Goal: Task Accomplishment & Management: Complete application form

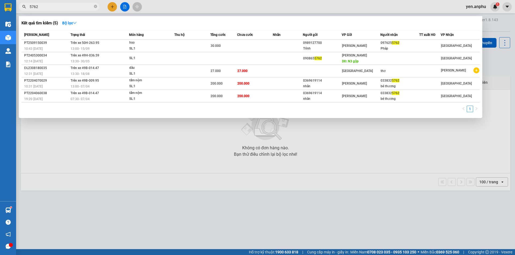
click at [114, 7] on div at bounding box center [257, 127] width 515 height 255
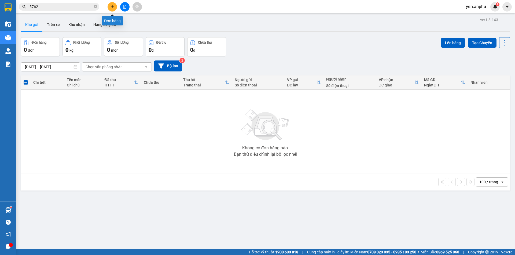
click at [110, 10] on button at bounding box center [112, 6] width 9 height 9
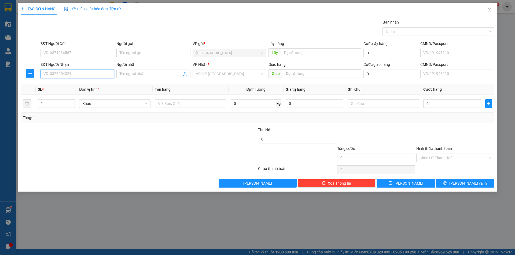
click at [77, 77] on input "SĐT Người Nhận" at bounding box center [77, 74] width 74 height 9
click at [64, 84] on div "0326365615" at bounding box center [77, 85] width 67 height 6
type input "0326365615"
type input "bầu ốc - Tịnh xá [PERSON_NAME]"
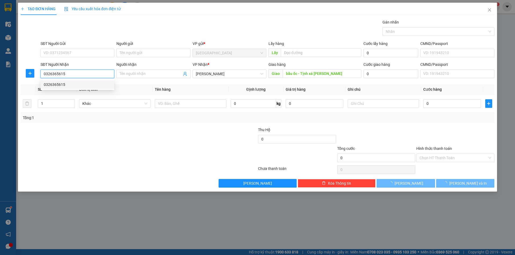
type input "130.000"
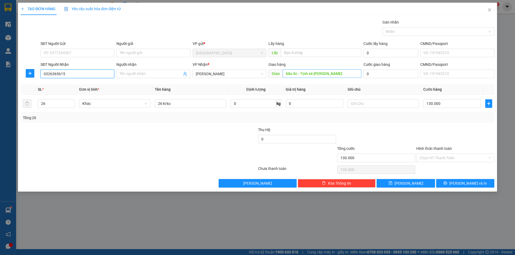
type input "0326365615"
drag, startPoint x: 338, startPoint y: 70, endPoint x: 336, endPoint y: 73, distance: 3.3
click at [336, 73] on div "Giao hàng Giao [PERSON_NAME]" at bounding box center [314, 71] width 93 height 19
click at [336, 73] on input "bầu ốc - Tịnh xá [PERSON_NAME]" at bounding box center [322, 73] width 79 height 9
type input "n3 [PERSON_NAME]"
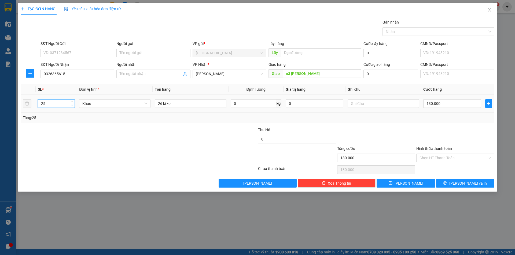
click at [71, 106] on icon "down" at bounding box center [72, 106] width 2 height 2
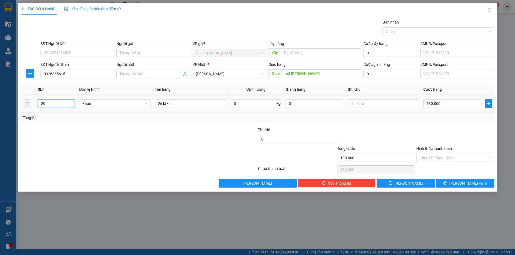
click at [71, 106] on icon "down" at bounding box center [72, 106] width 2 height 2
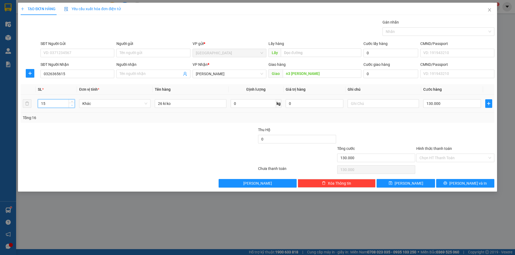
click at [71, 106] on icon "down" at bounding box center [72, 106] width 2 height 2
type input "12"
click at [71, 106] on icon "down" at bounding box center [72, 106] width 2 height 2
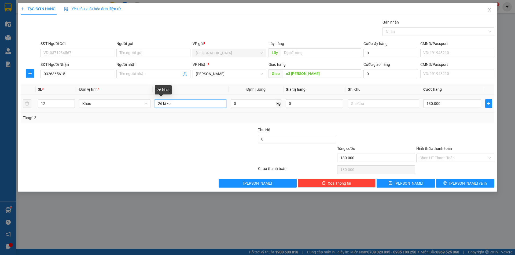
click at [162, 103] on input "26 ki ko" at bounding box center [190, 103] width 71 height 9
type input "12 ki ko"
type input "6"
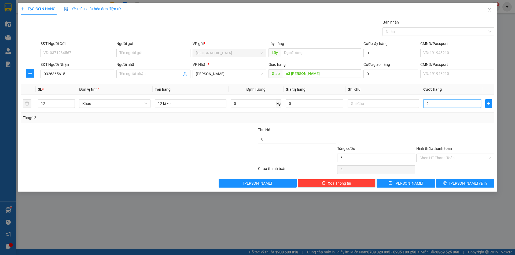
type input "60"
type input "60.000"
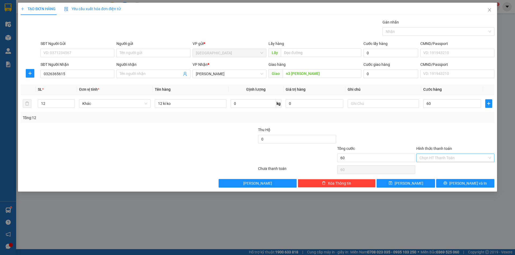
type input "60.000"
click at [441, 158] on input "Hình thức thanh toán" at bounding box center [453, 158] width 68 height 8
click at [443, 166] on div "Tại văn phòng" at bounding box center [455, 169] width 78 height 9
type input "0"
click at [425, 181] on button "[PERSON_NAME]" at bounding box center [405, 183] width 58 height 9
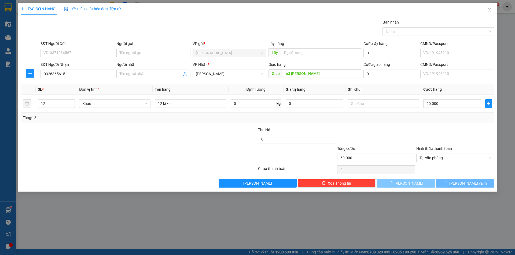
type input "0"
